Goal: Task Accomplishment & Management: Manage account settings

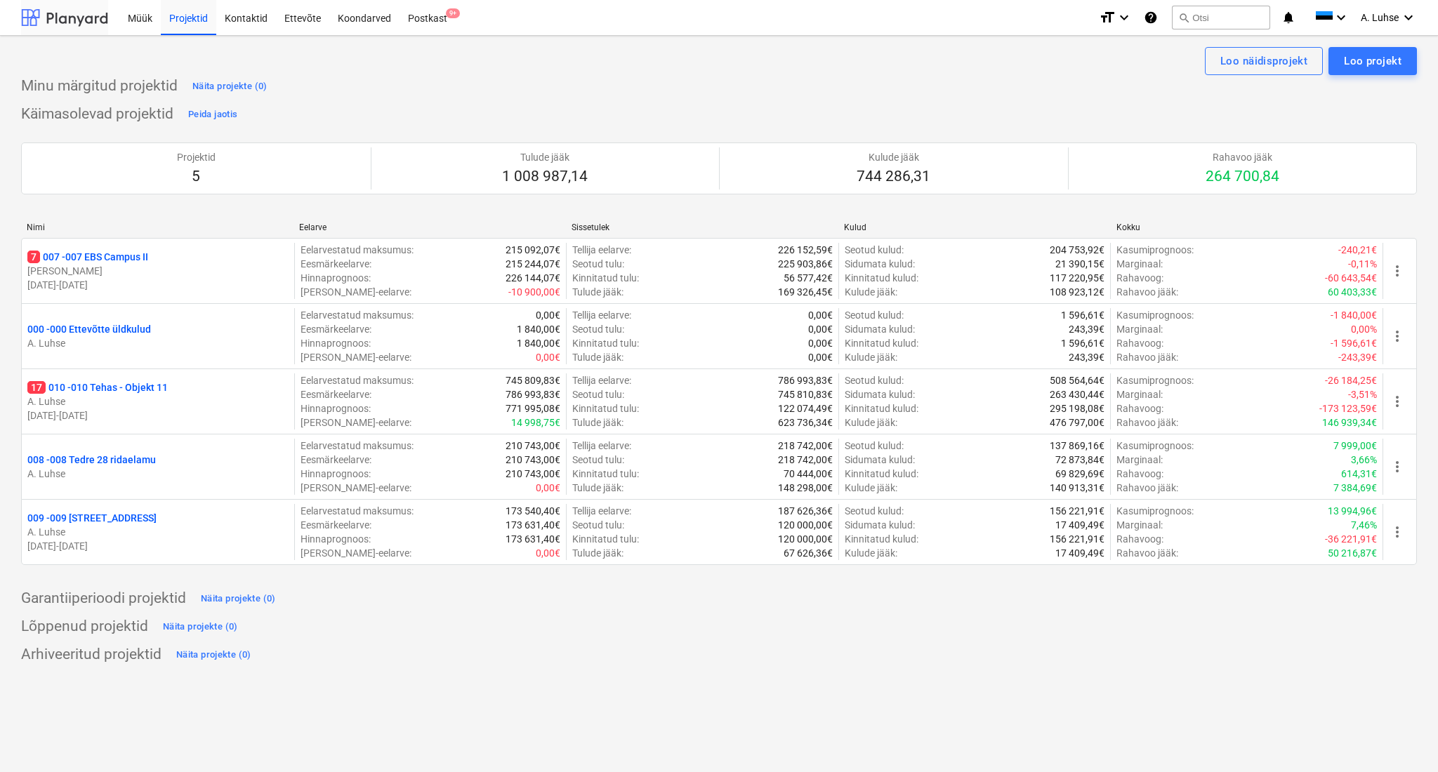
click at [59, 22] on div at bounding box center [64, 17] width 87 height 35
click at [441, 28] on div "Postkast 9+" at bounding box center [427, 17] width 56 height 36
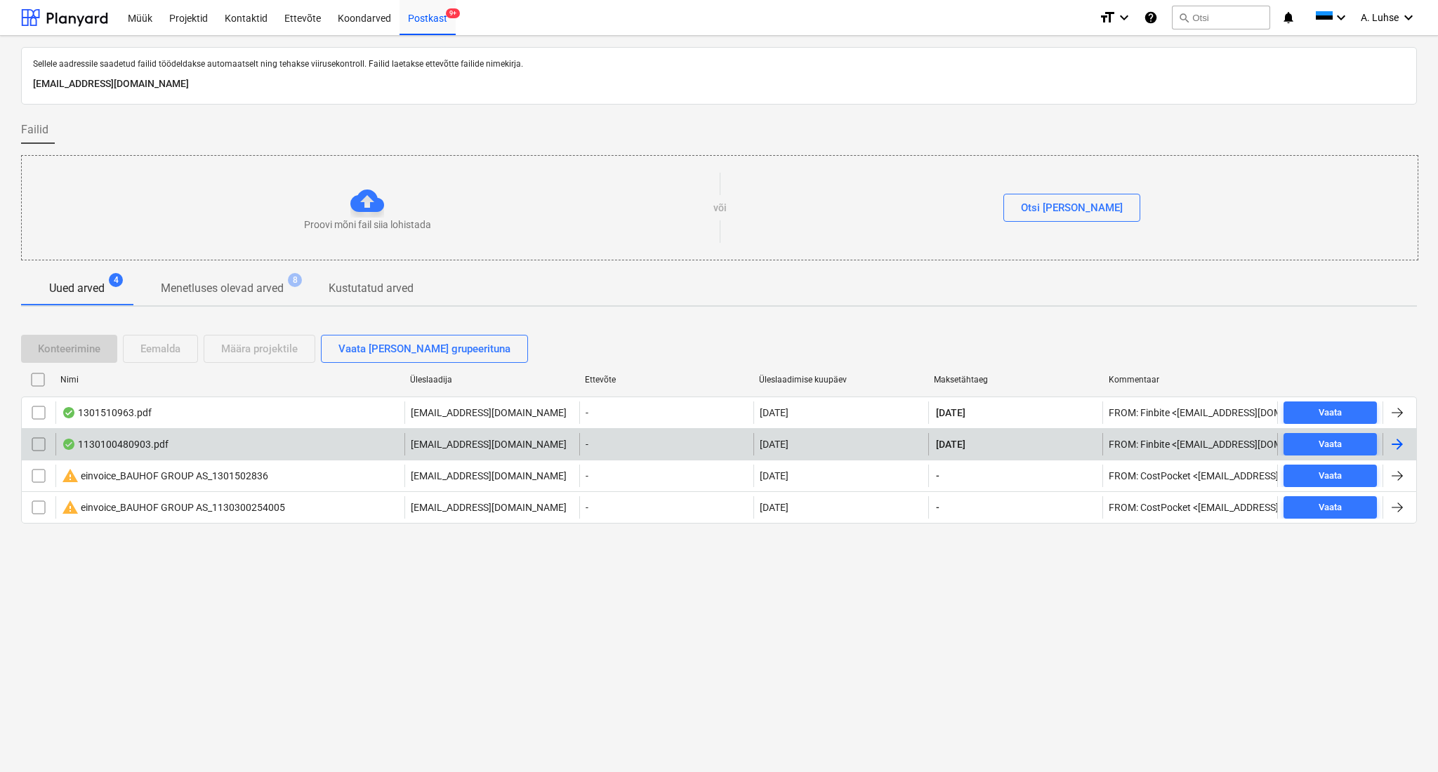
click at [459, 442] on p "[EMAIL_ADDRESS][DOMAIN_NAME]" at bounding box center [489, 444] width 156 height 14
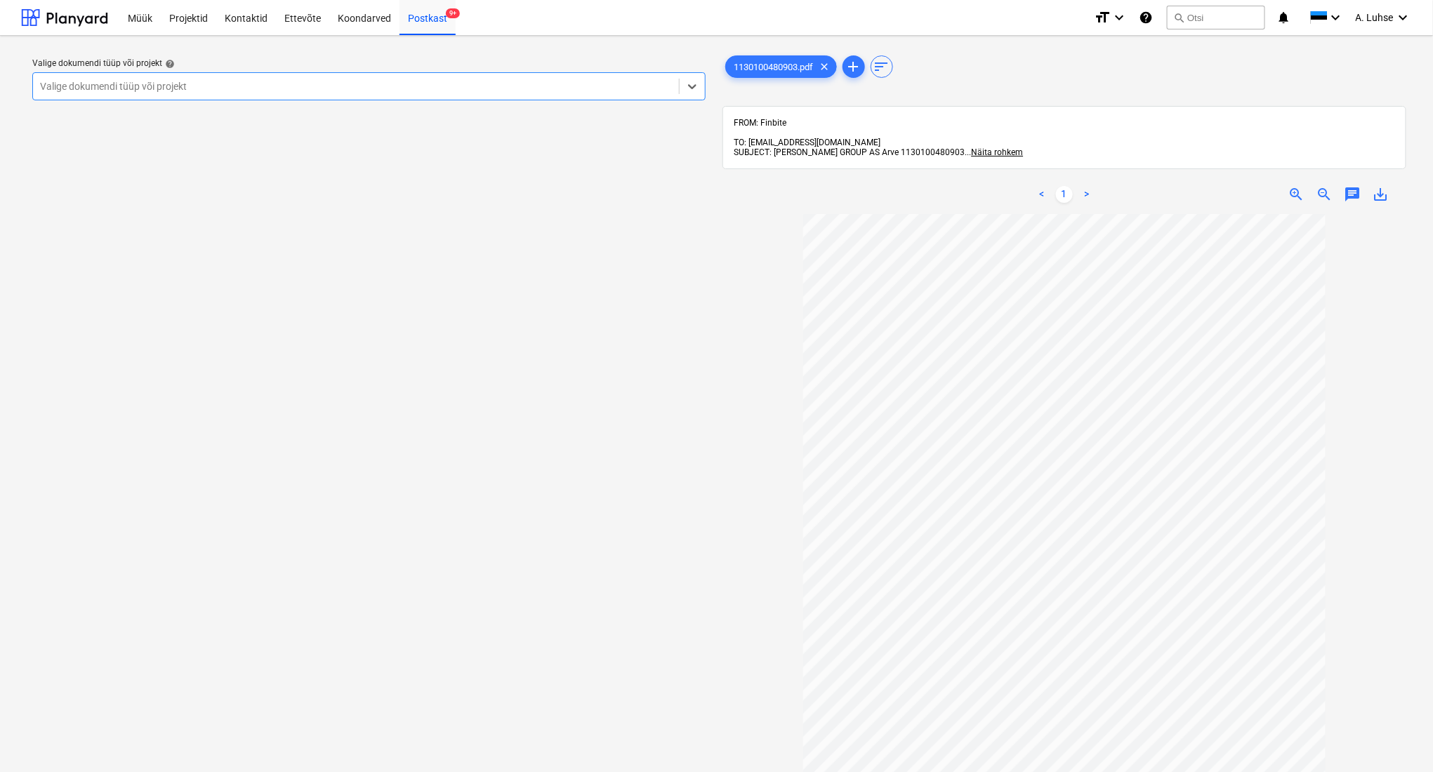
click at [515, 87] on div at bounding box center [356, 86] width 632 height 14
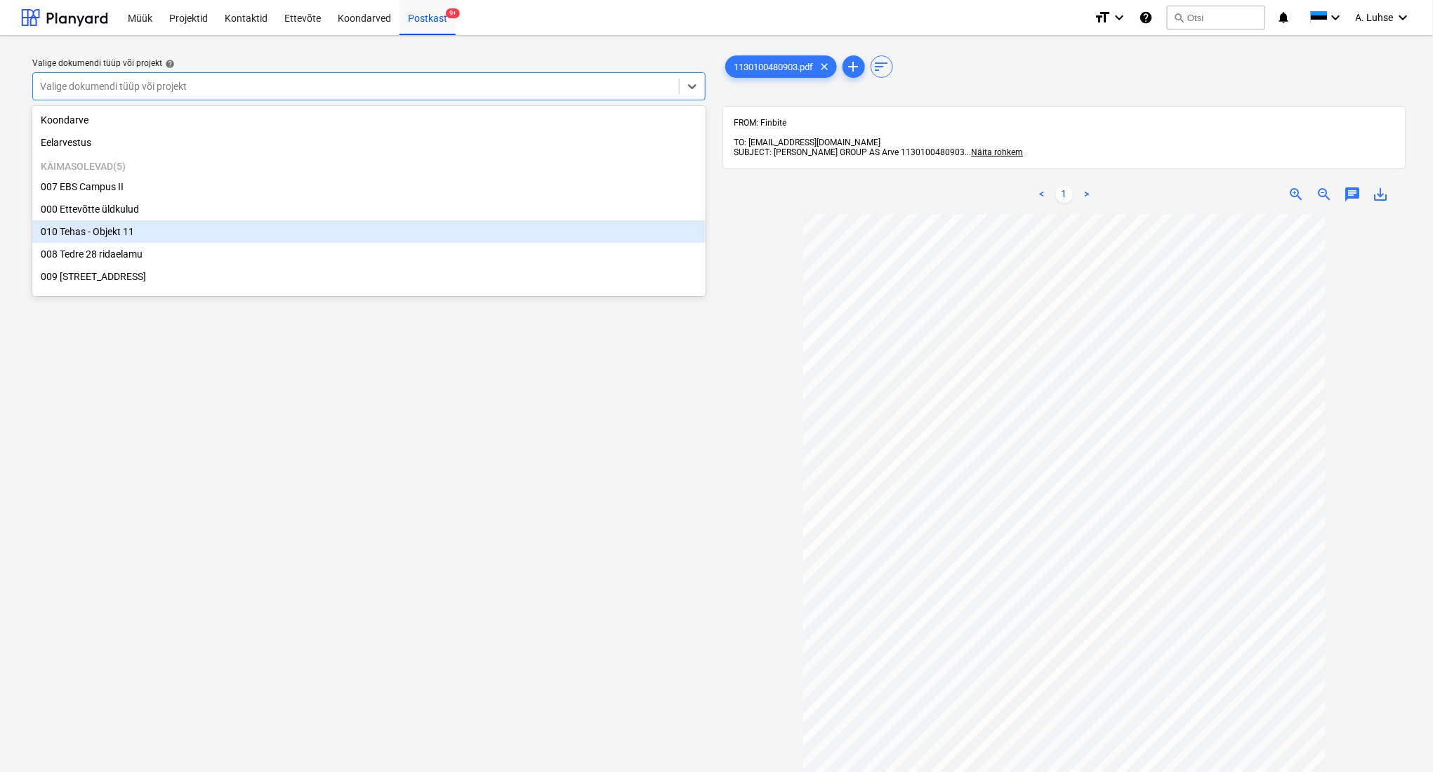
click at [493, 237] on div "010 Tehas - Objekt 11" at bounding box center [368, 231] width 673 height 22
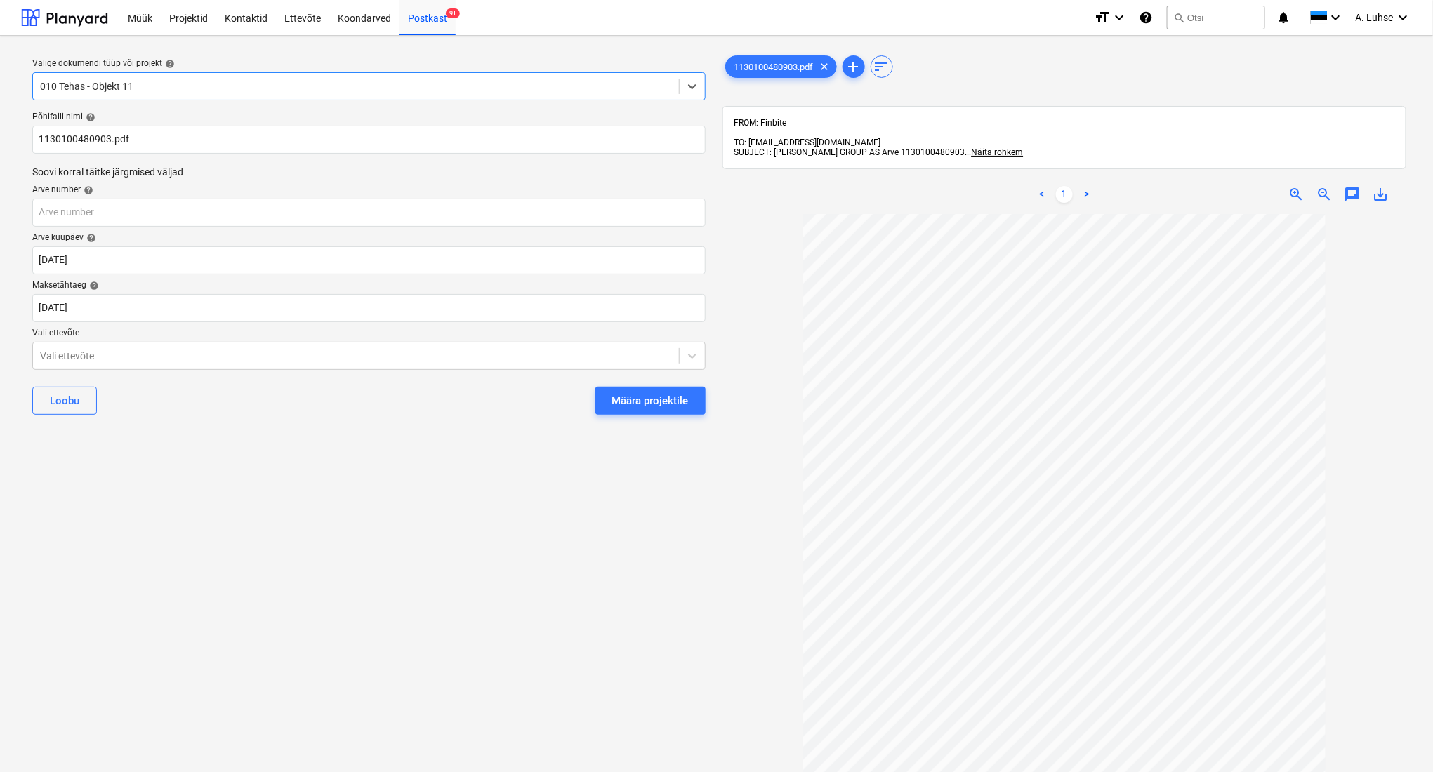
click at [653, 402] on div "Määra projektile" at bounding box center [650, 401] width 77 height 18
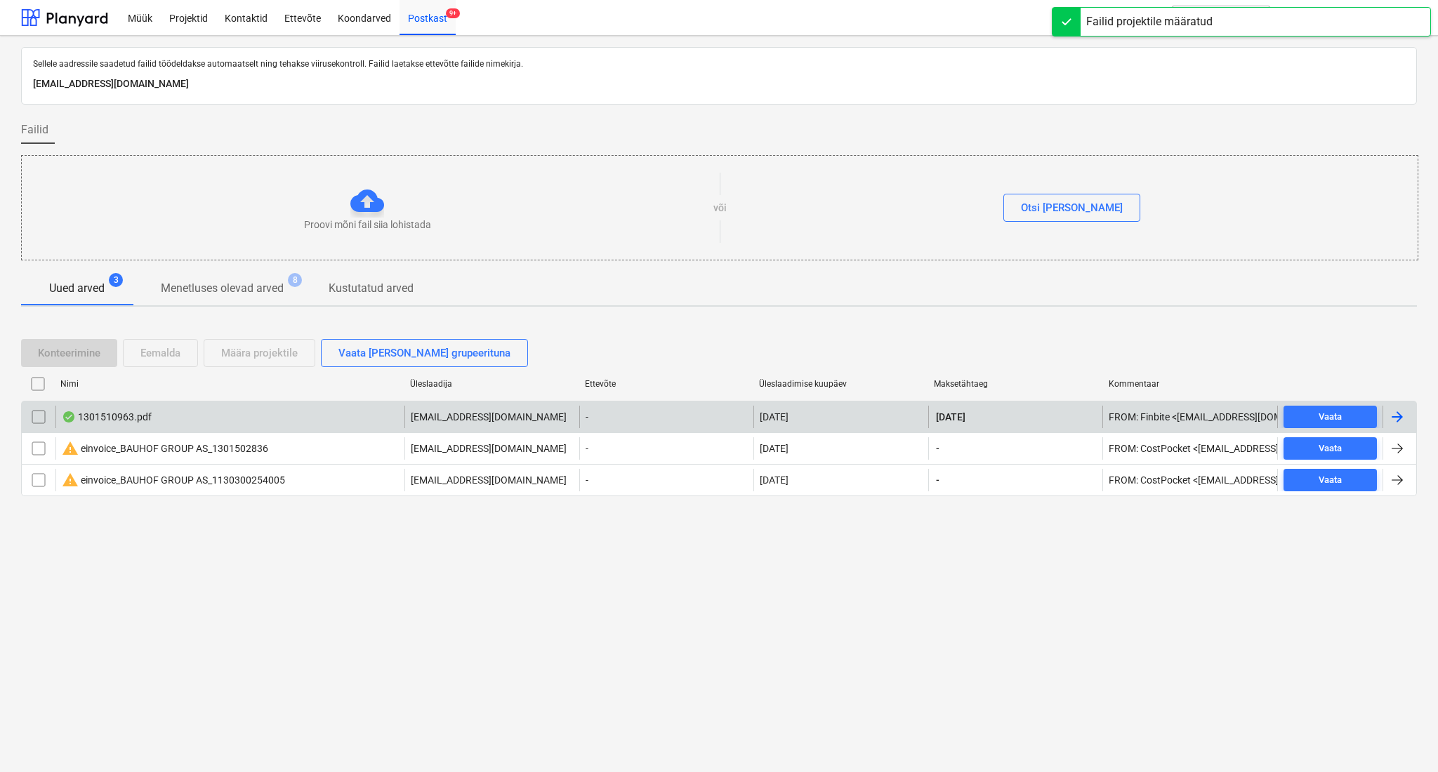
click at [259, 409] on div "1301510963.pdf" at bounding box center [229, 417] width 349 height 22
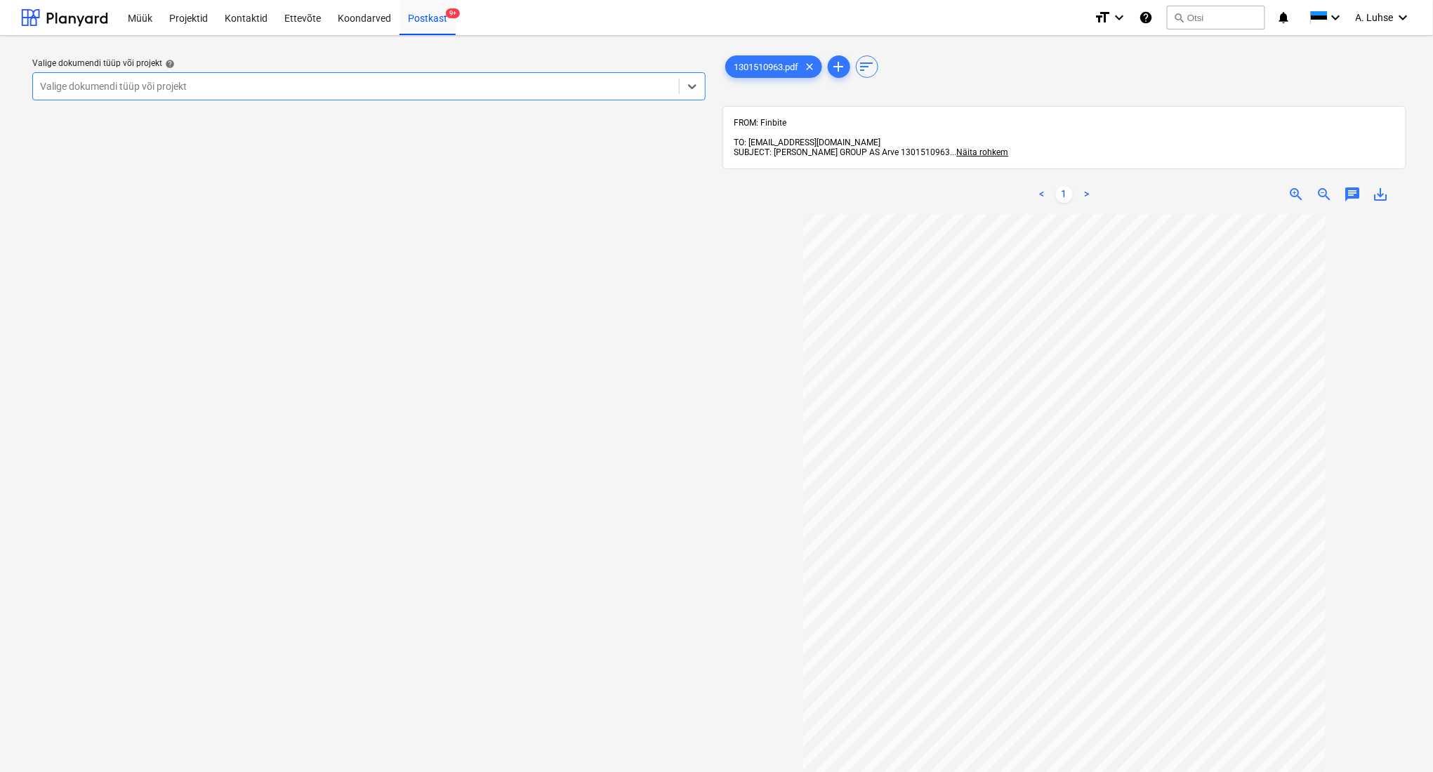
click at [574, 91] on div at bounding box center [356, 86] width 632 height 14
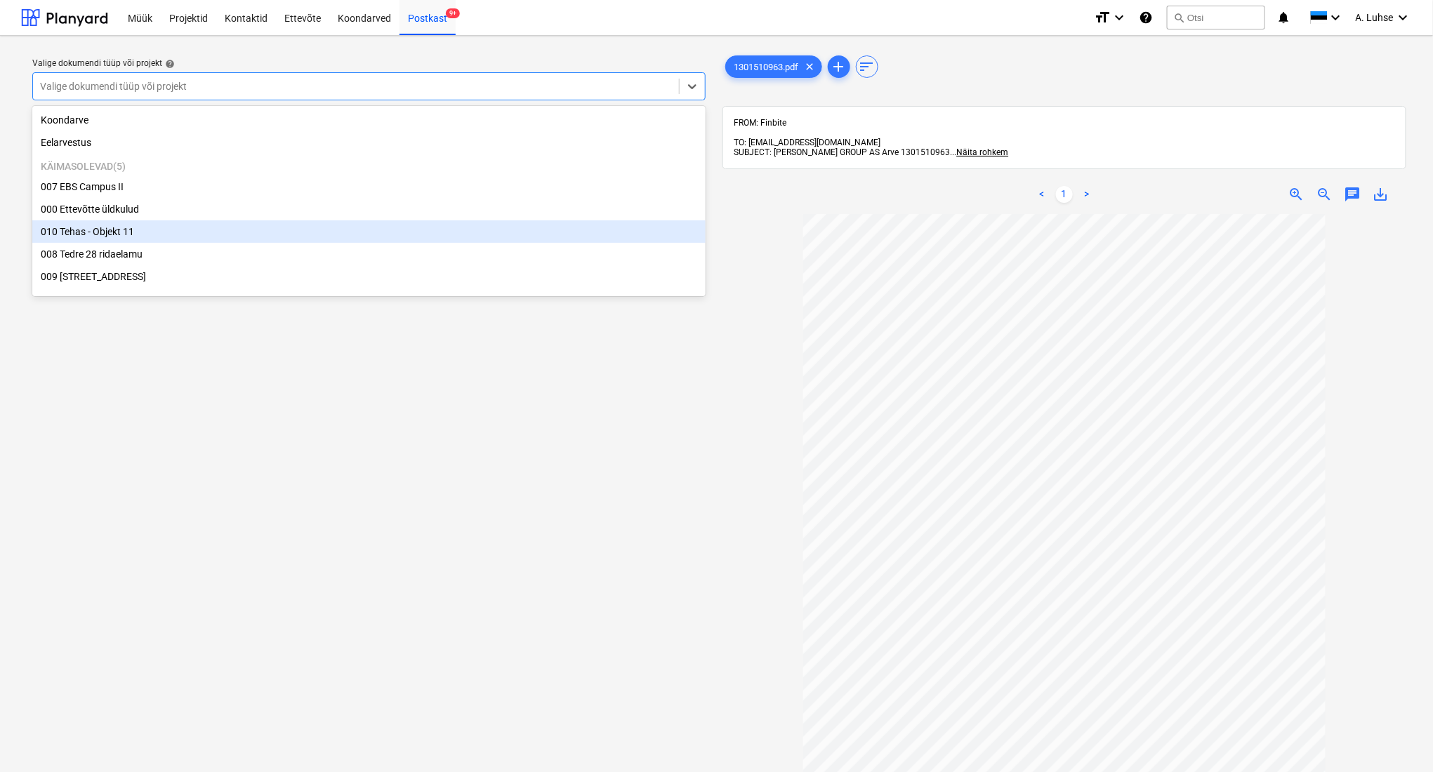
click at [536, 234] on div "010 Tehas - Objekt 11" at bounding box center [368, 231] width 673 height 22
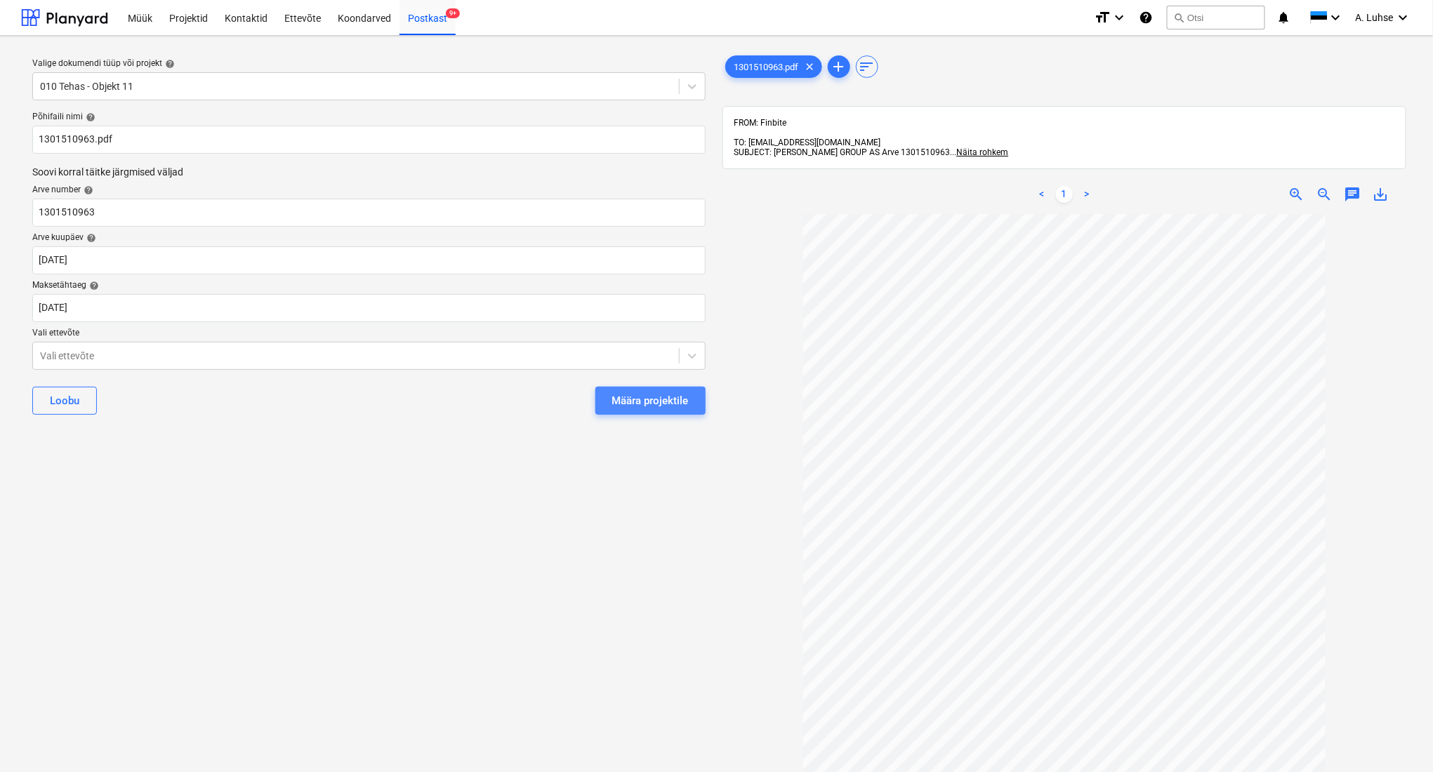
click at [664, 398] on div "Määra projektile" at bounding box center [650, 401] width 77 height 18
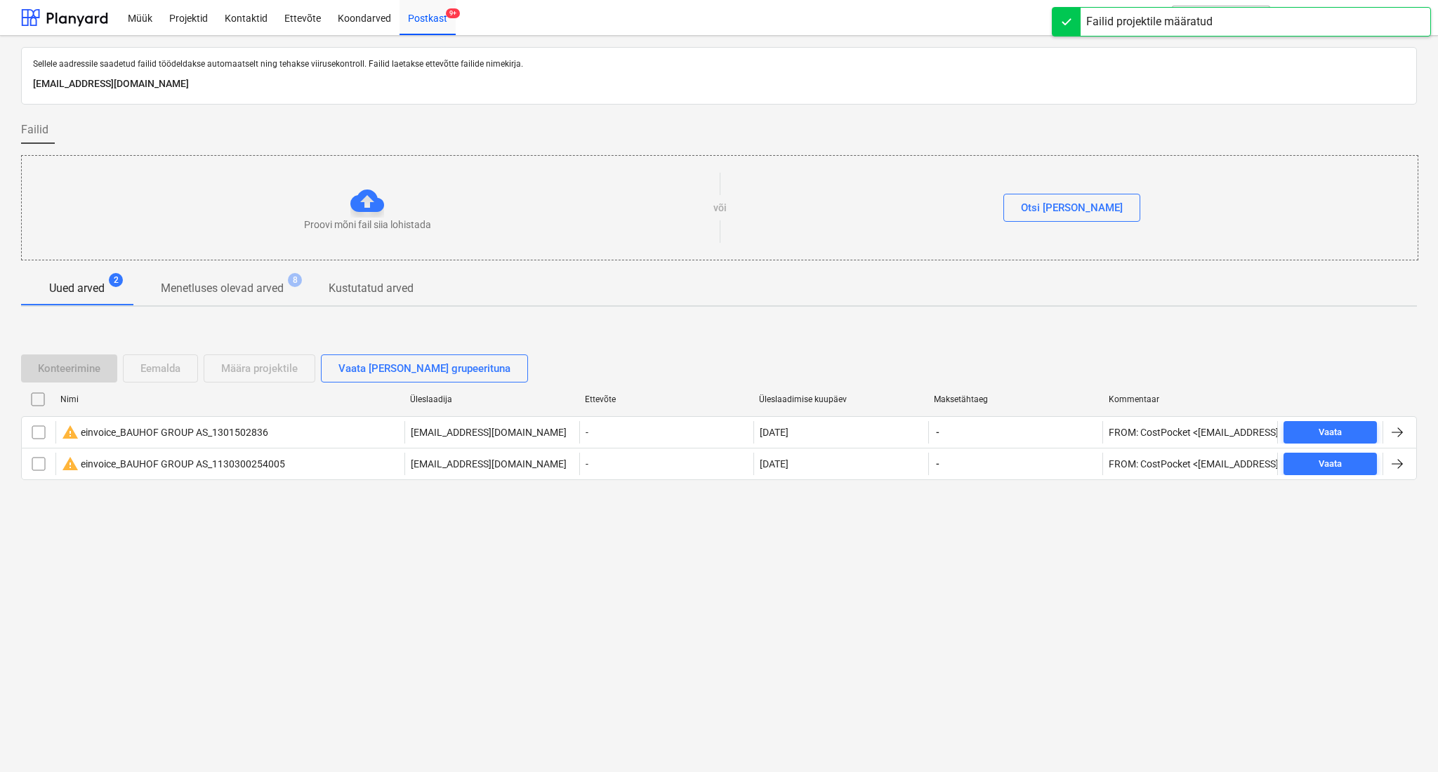
click at [705, 343] on div "Konteerimine Eemalda Määra projektile Vaata [PERSON_NAME] grupeerituna Nimi Üle…" at bounding box center [718, 423] width 1395 height 171
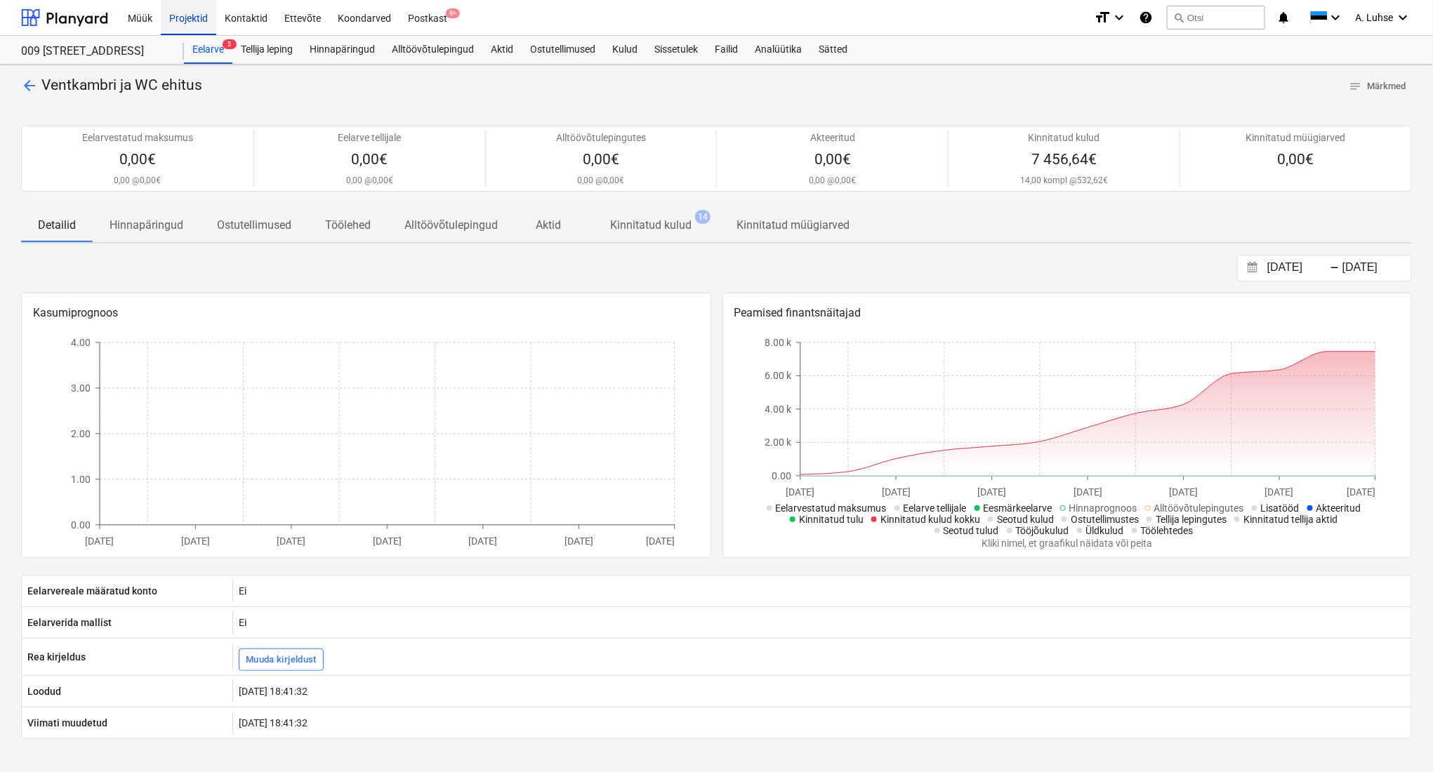
click at [187, 22] on div "Projektid" at bounding box center [188, 17] width 55 height 36
